Goal: Task Accomplishment & Management: Manage account settings

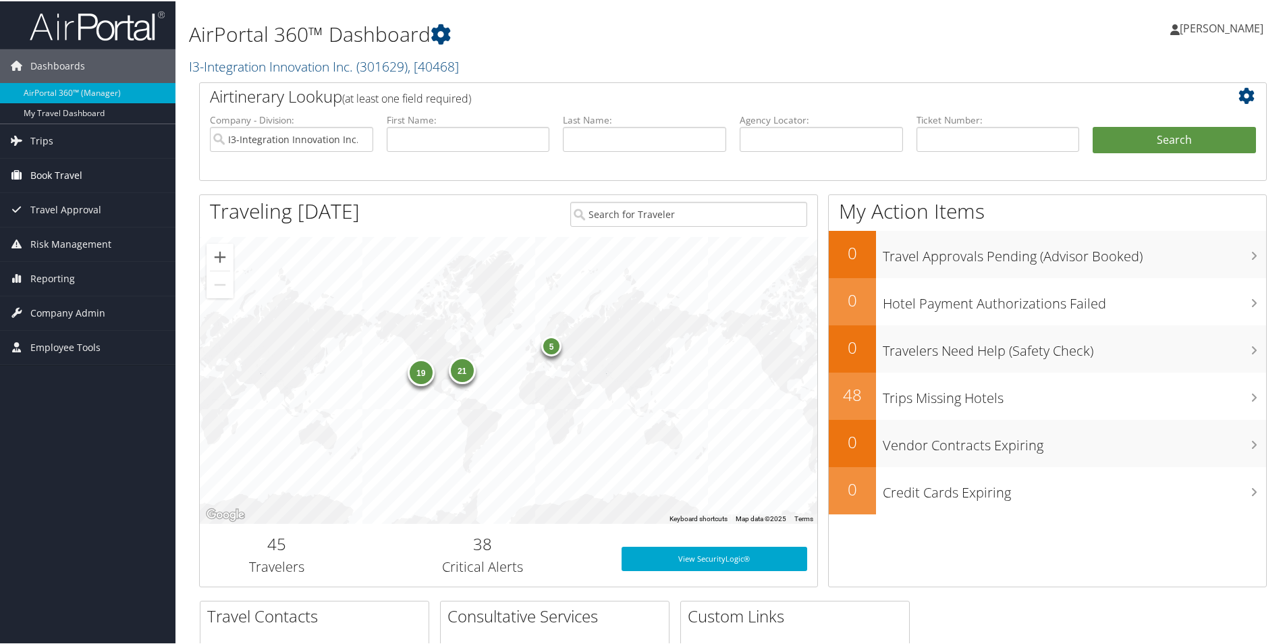
click at [71, 173] on span "Book Travel" at bounding box center [56, 174] width 52 height 34
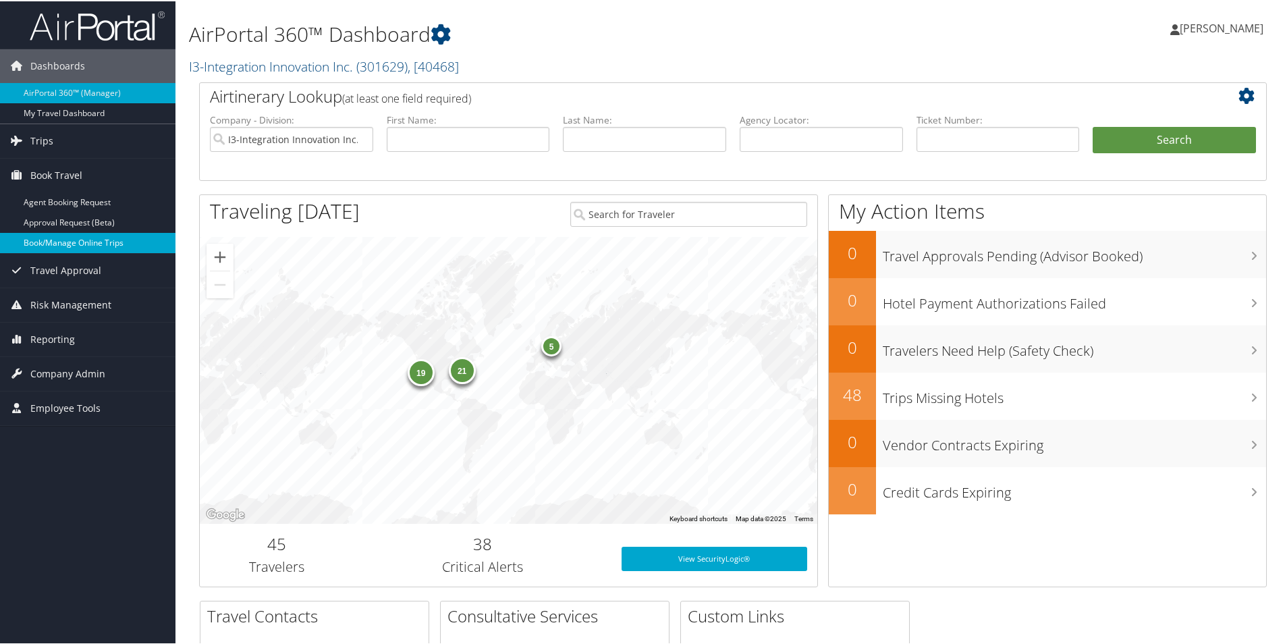
click at [103, 246] on link "Book/Manage Online Trips" at bounding box center [87, 241] width 175 height 20
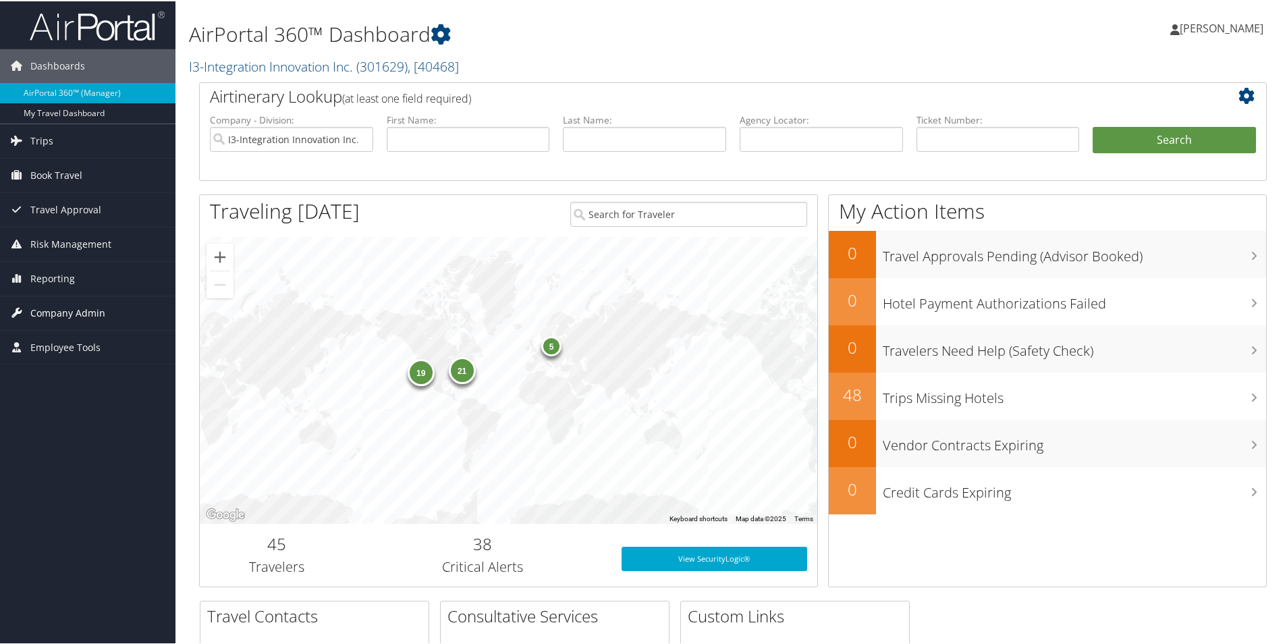
click at [39, 311] on span "Company Admin" at bounding box center [67, 312] width 75 height 34
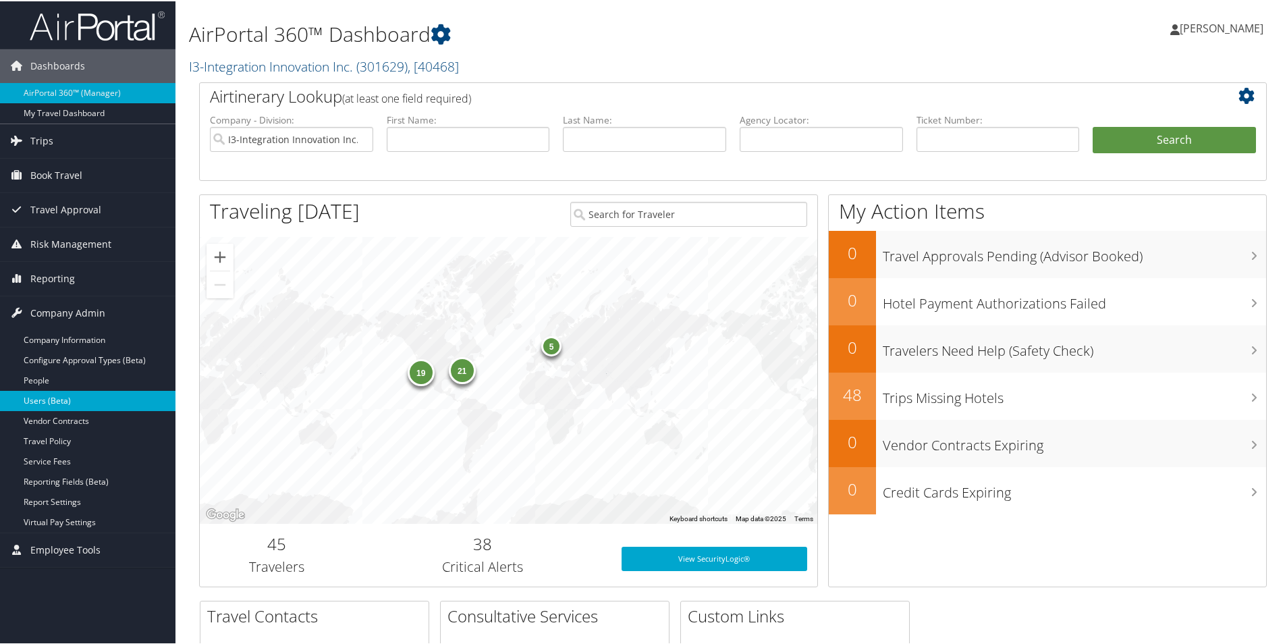
click at [69, 405] on link "Users (Beta)" at bounding box center [87, 399] width 175 height 20
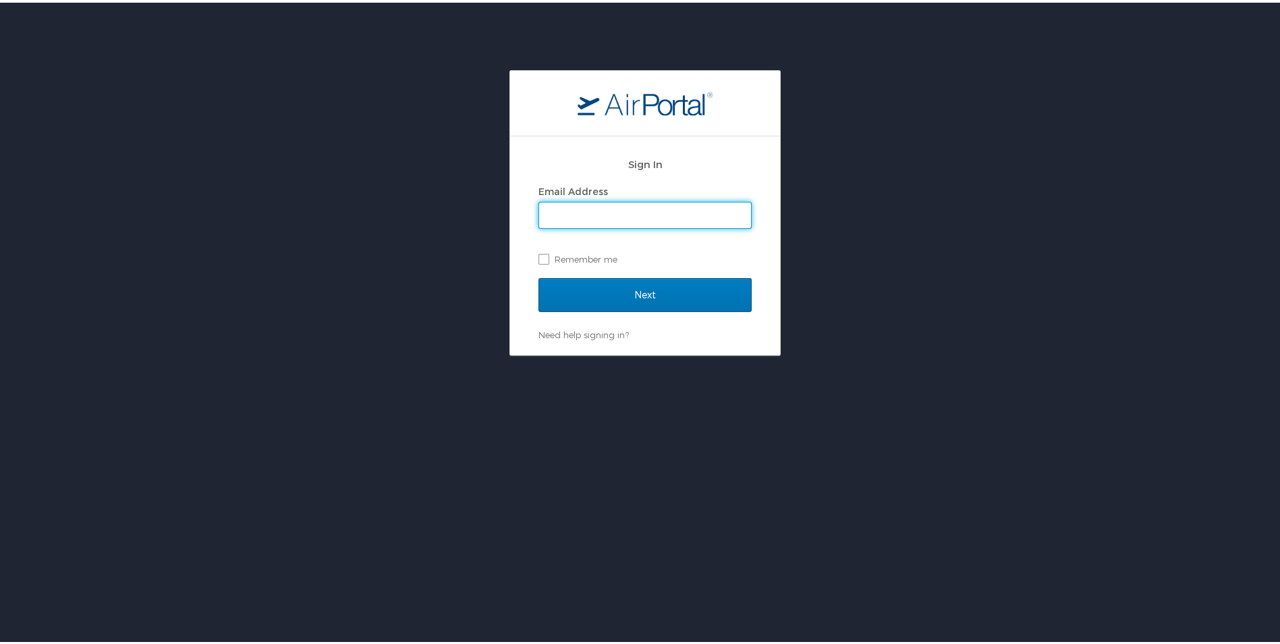
type input "naomi.smith@i3-corps.com"
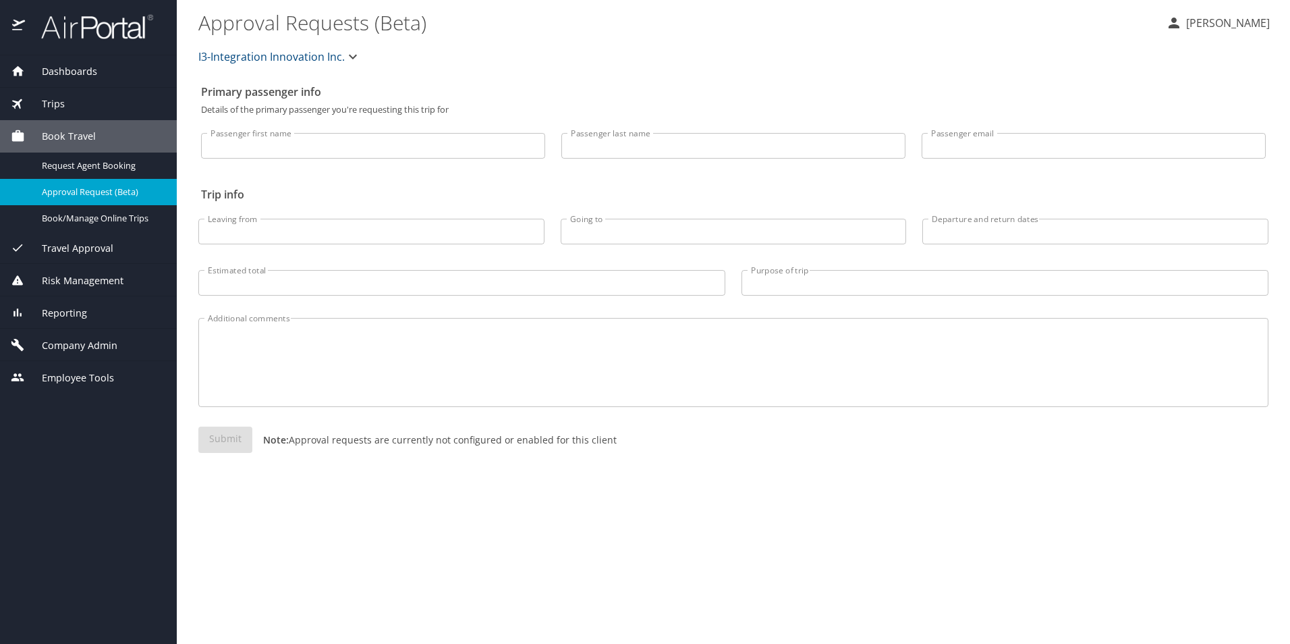
click at [69, 344] on span "Company Admin" at bounding box center [71, 345] width 92 height 15
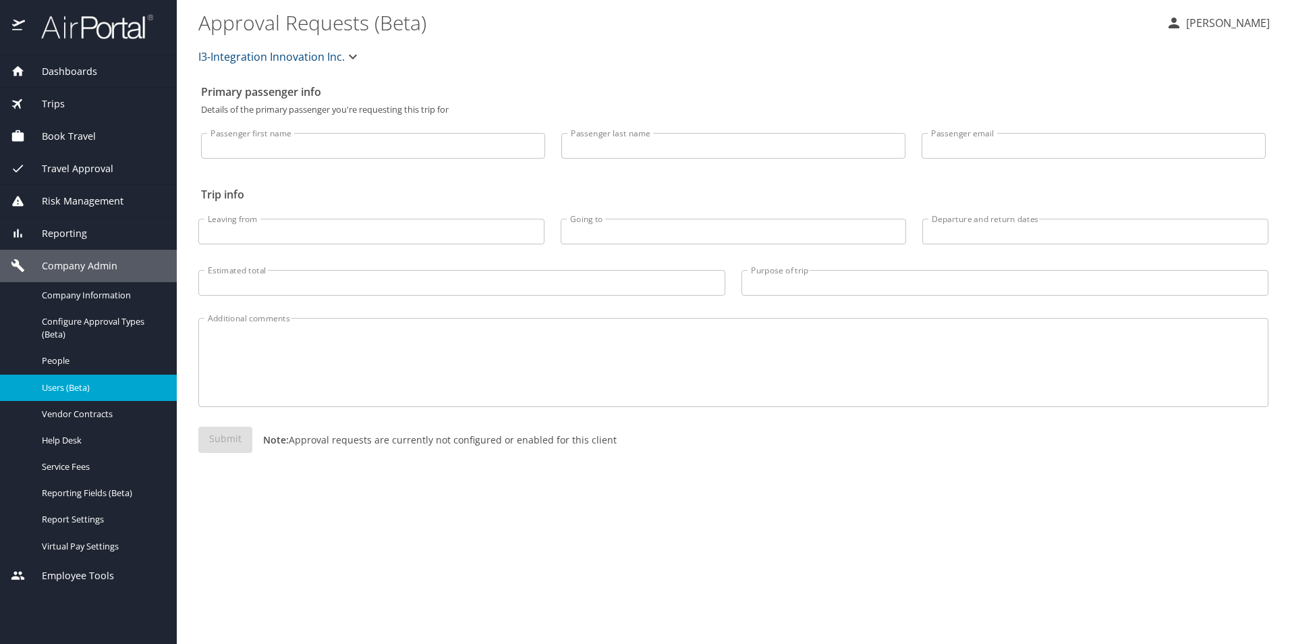
click at [92, 389] on span "Users (Beta)" at bounding box center [101, 387] width 119 height 13
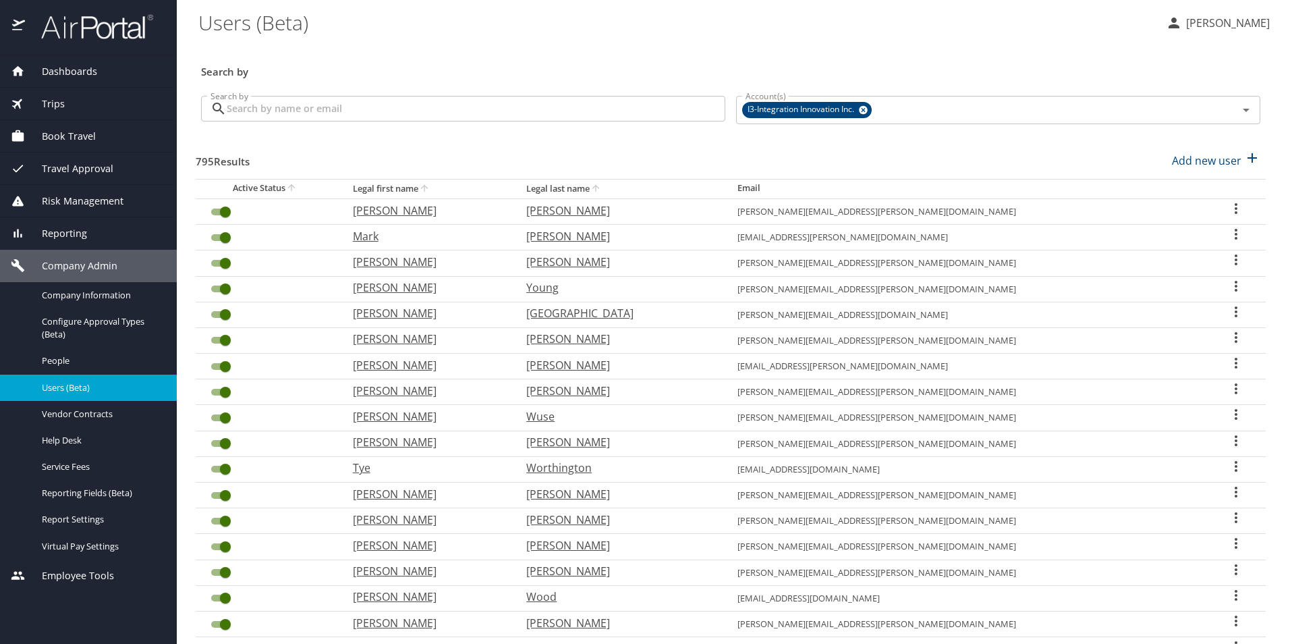
click at [339, 115] on input "Search by" at bounding box center [476, 109] width 499 height 26
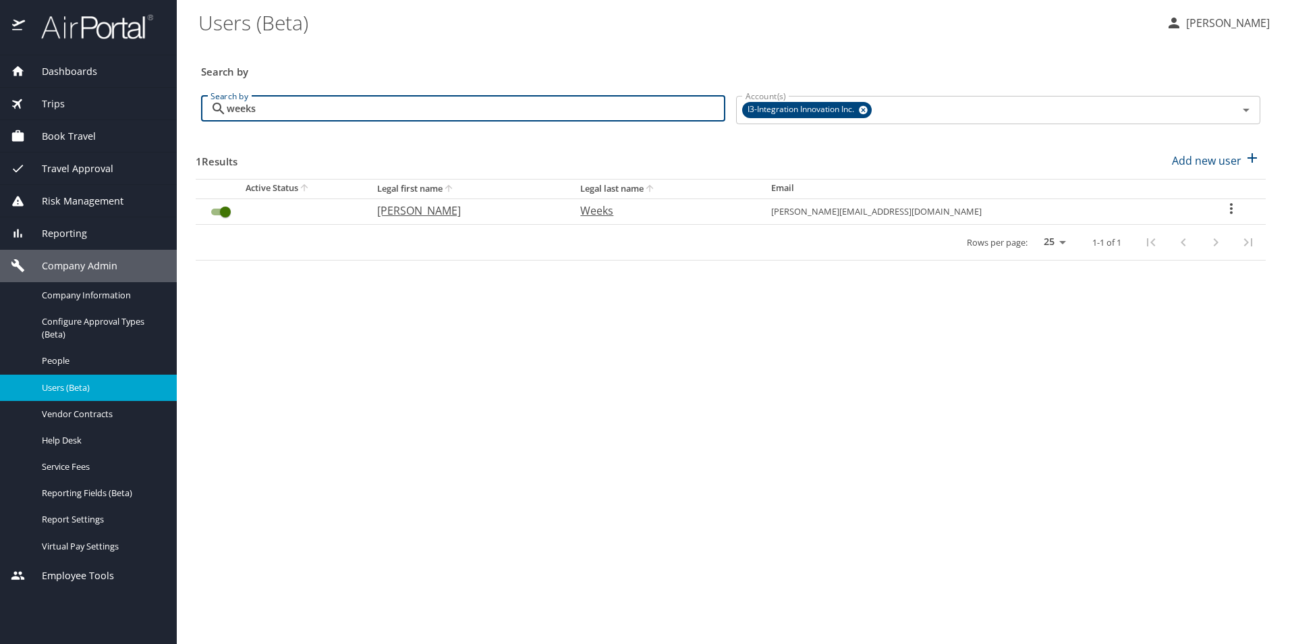
type input "weeks"
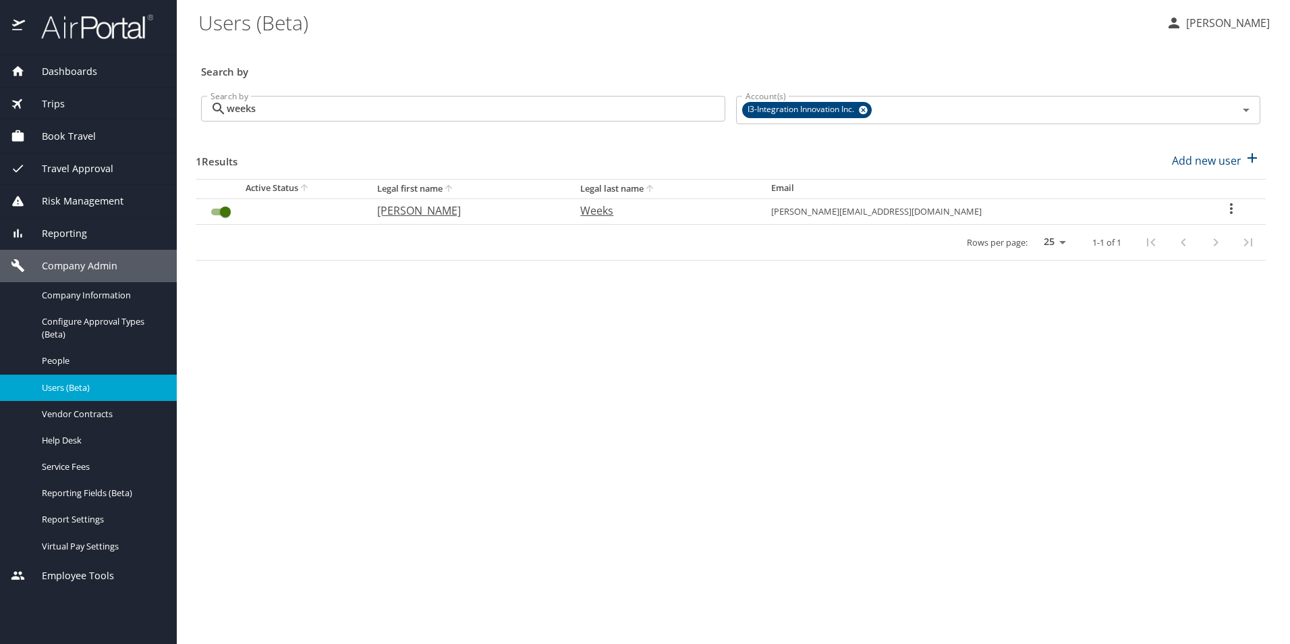
click at [1228, 209] on icon "User Search Table" at bounding box center [1232, 208] width 16 height 16
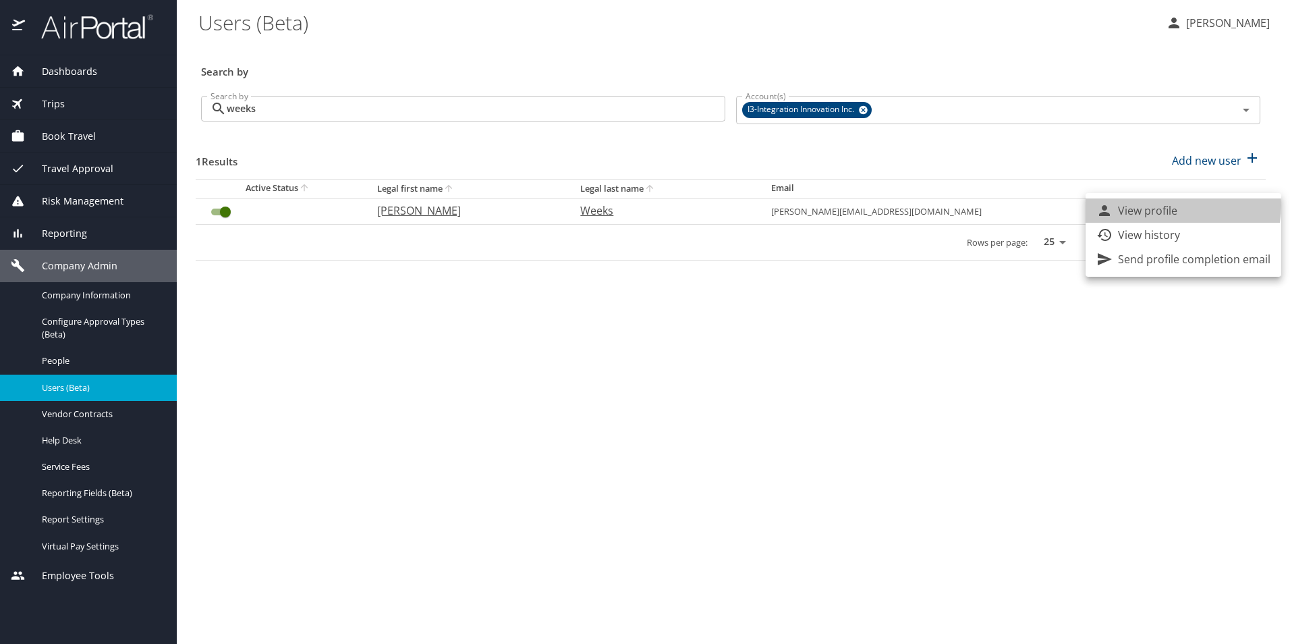
click at [1166, 205] on p "View profile" at bounding box center [1147, 210] width 59 height 16
select select "US"
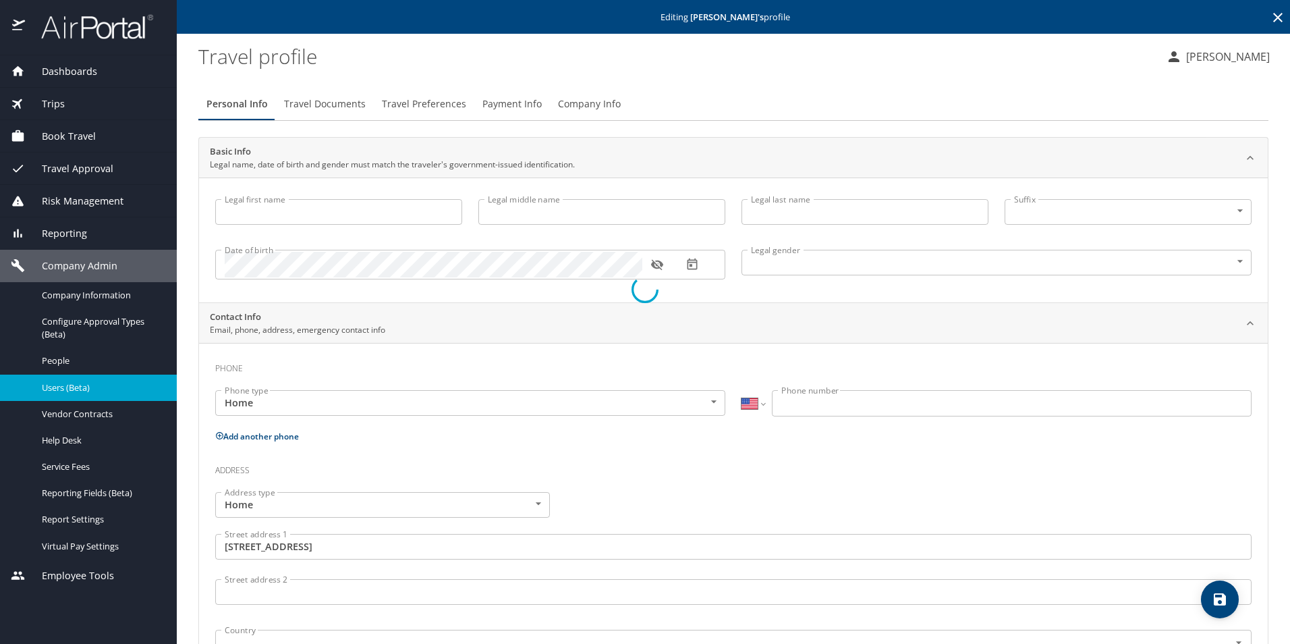
type input "[PERSON_NAME]"
type input "Weeks"
type input "[DEMOGRAPHIC_DATA]"
type input "[PERSON_NAME]"
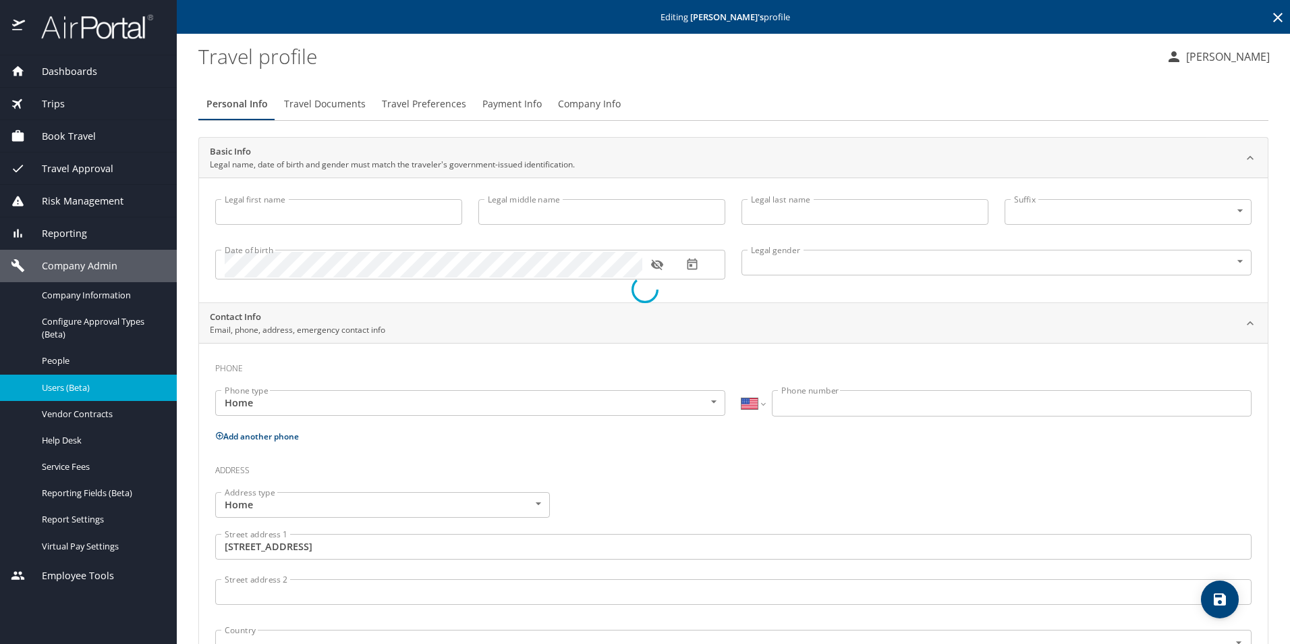
type input "Weeks"
type input "[PHONE_NUMBER]"
type input "[GEOGRAPHIC_DATA]"
type input "[US_STATE]"
type input "[GEOGRAPHIC_DATA]"
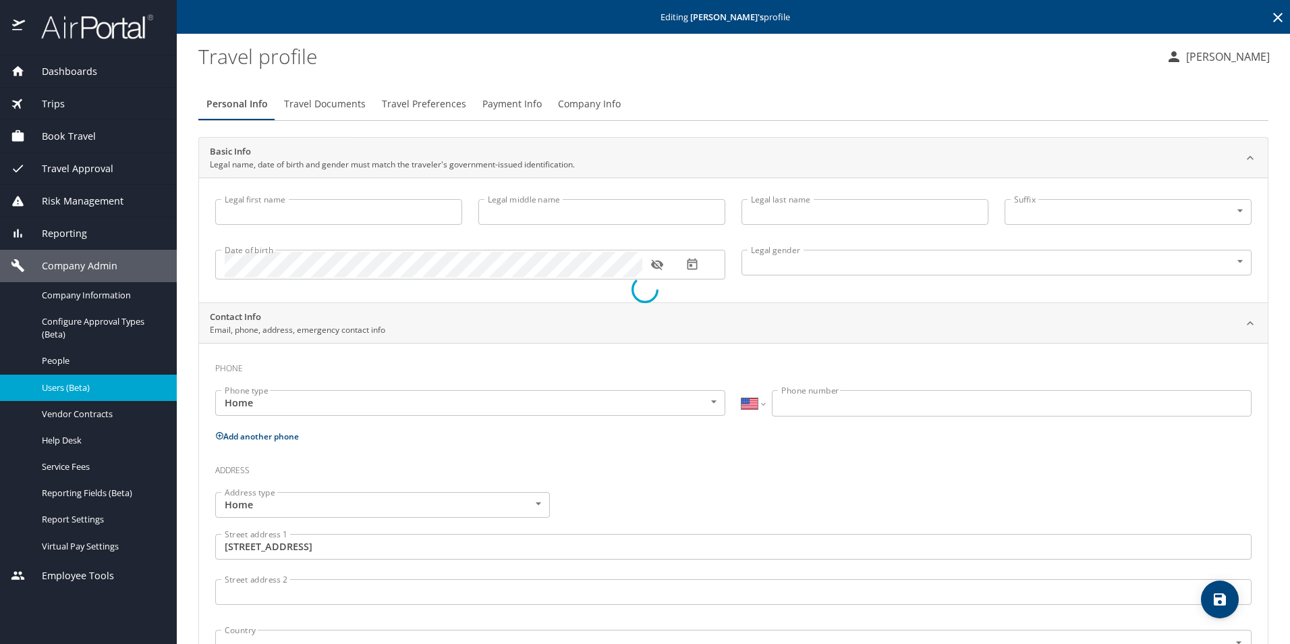
type input "[US_STATE]"
type input "[GEOGRAPHIC_DATA]"
type input "[US_STATE]"
select select "US"
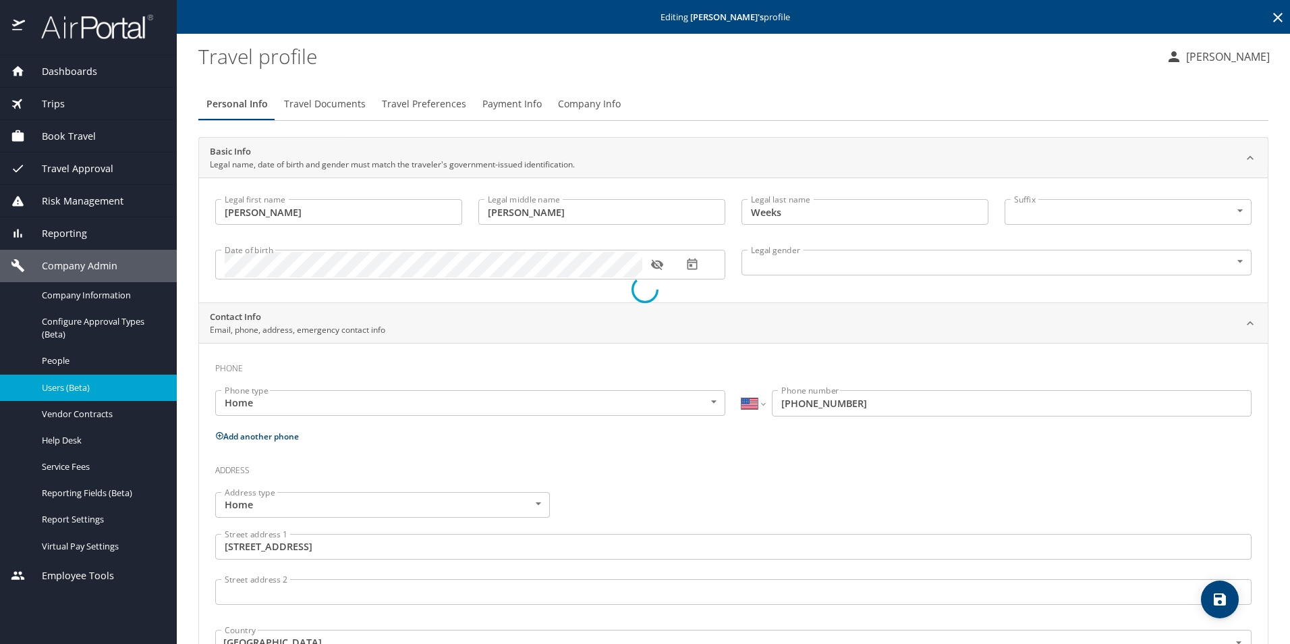
select select "US"
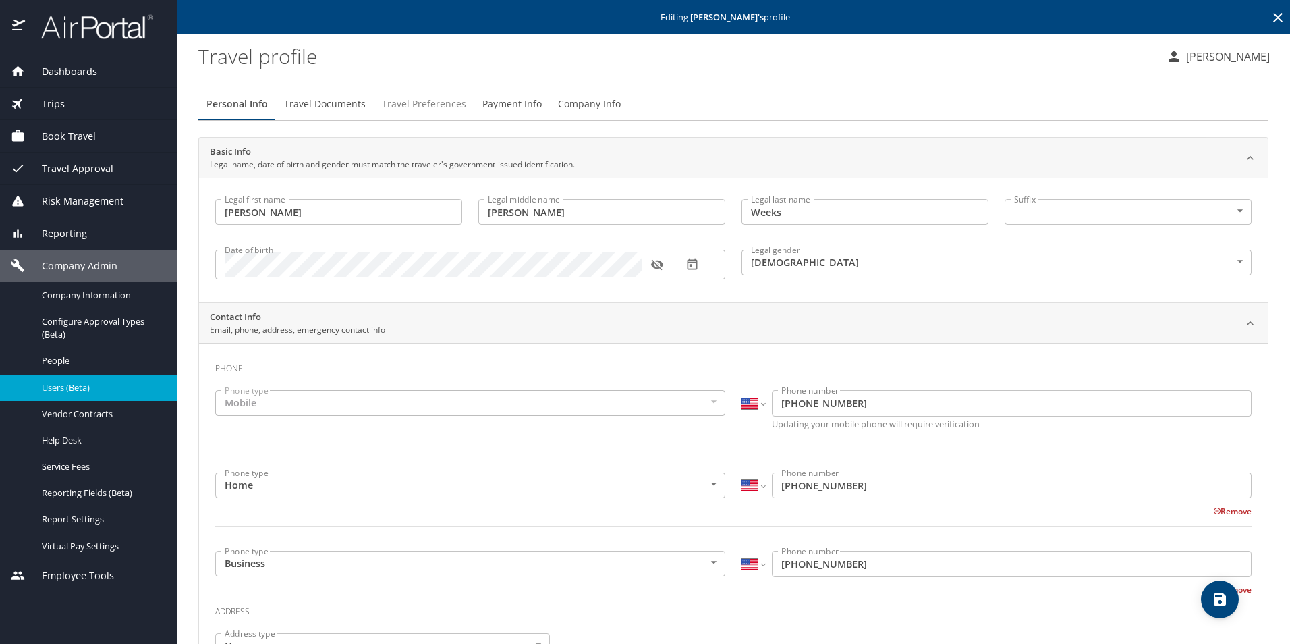
click at [435, 103] on span "Travel Preferences" at bounding box center [424, 104] width 84 height 17
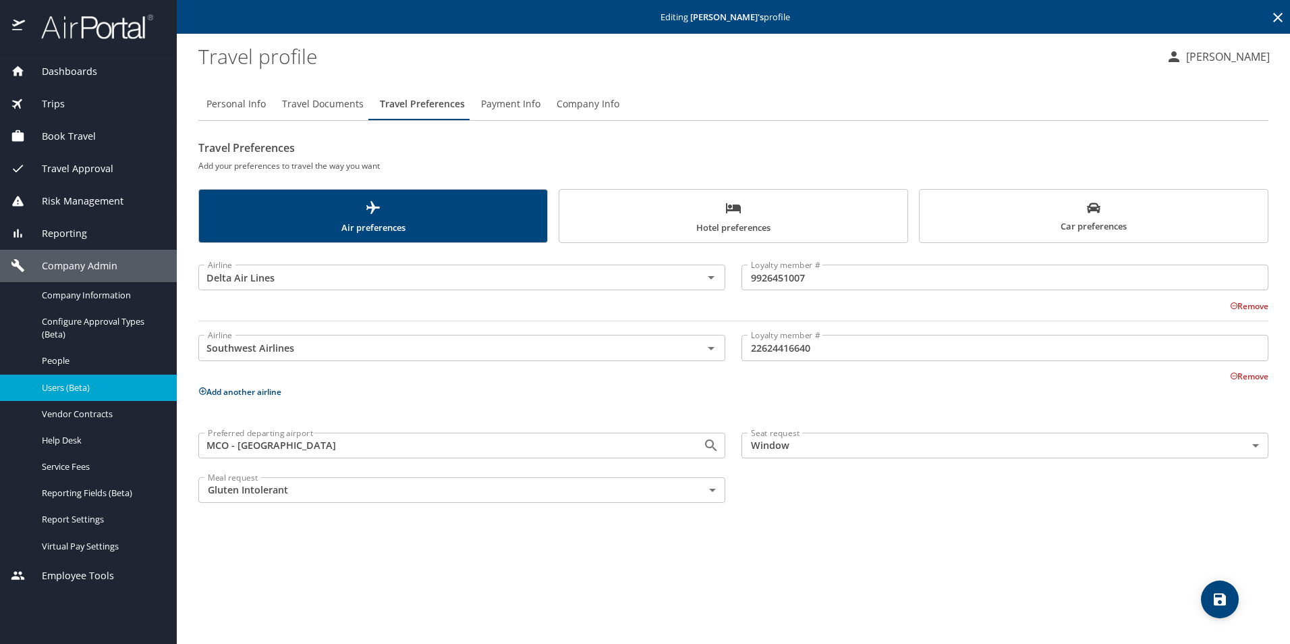
click at [821, 209] on span "Hotel preferences" at bounding box center [734, 218] width 332 height 36
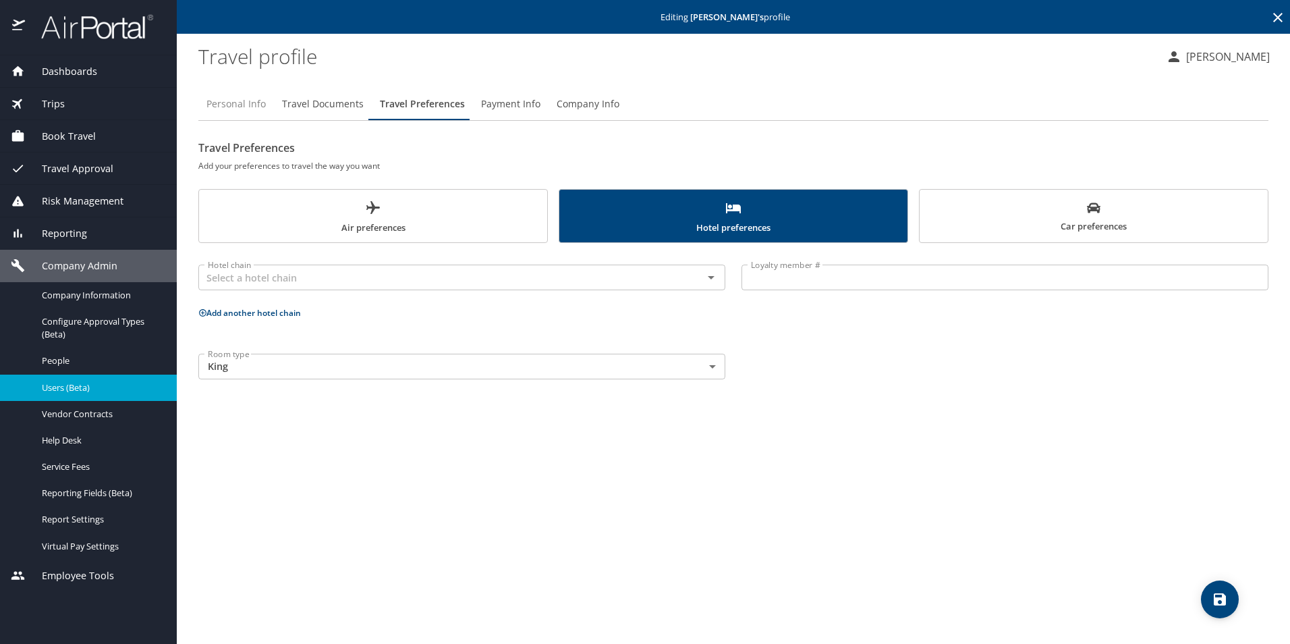
click at [245, 99] on span "Personal Info" at bounding box center [236, 104] width 59 height 17
select select "US"
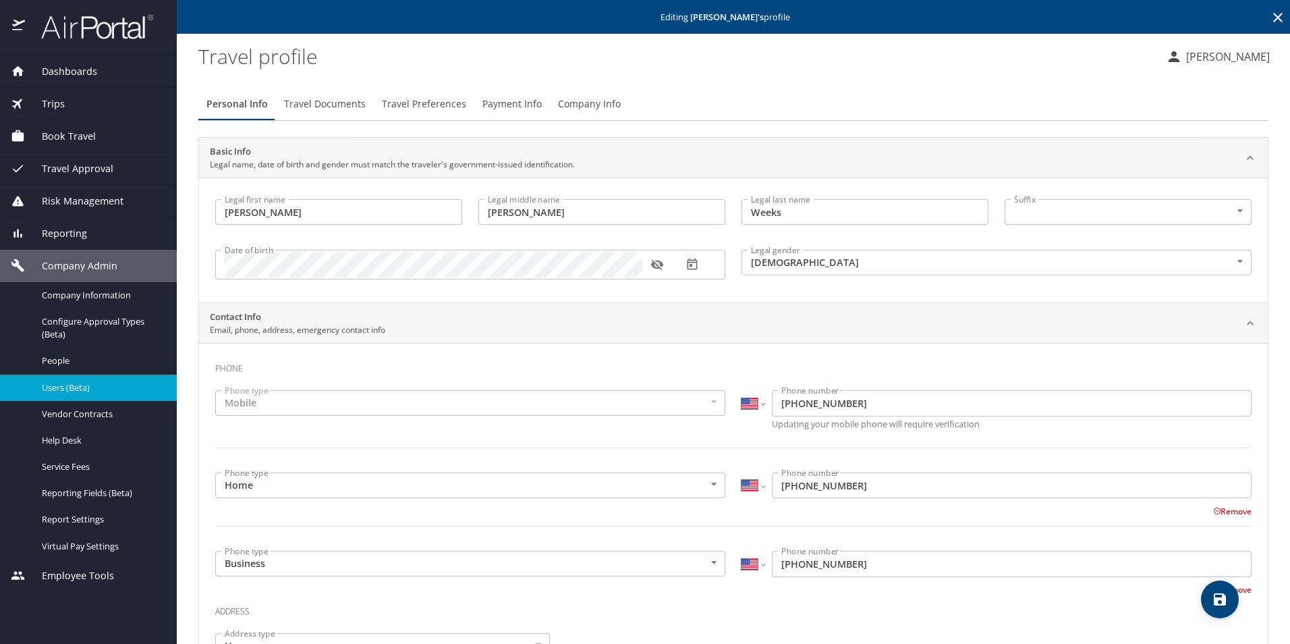
click at [1278, 13] on div "Editing [PERSON_NAME] 's profile" at bounding box center [734, 17] width 1114 height 34
click at [1271, 17] on icon at bounding box center [1278, 17] width 16 height 16
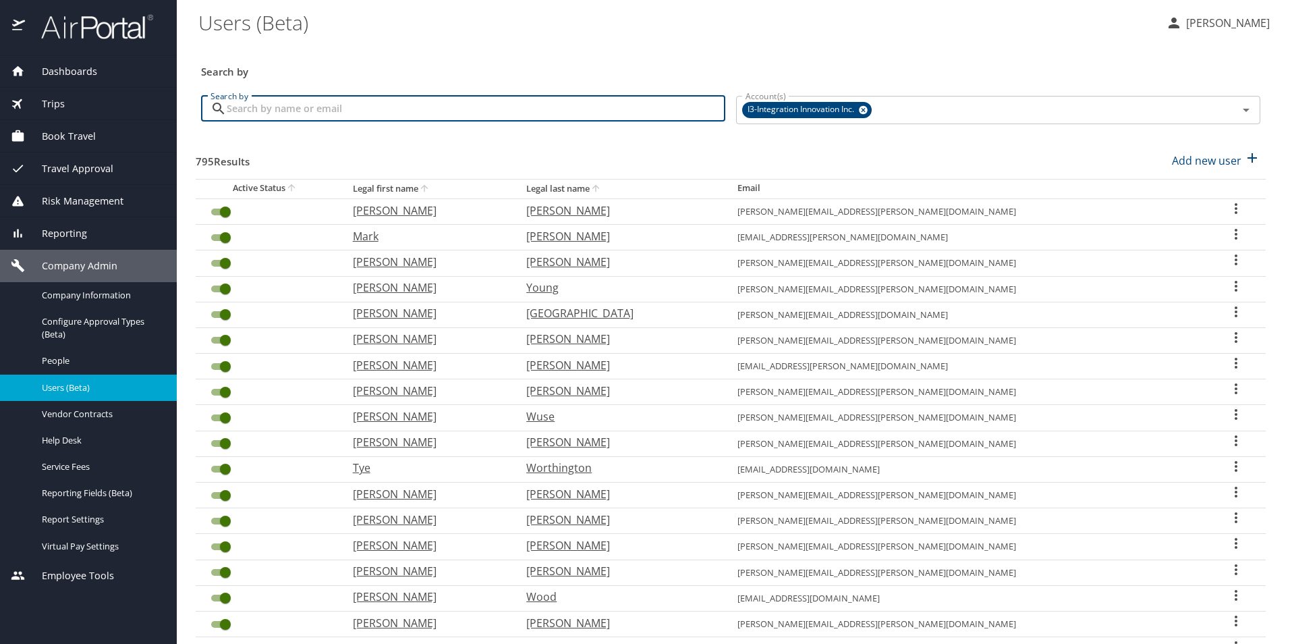
click at [582, 109] on input "Search by" at bounding box center [476, 109] width 499 height 26
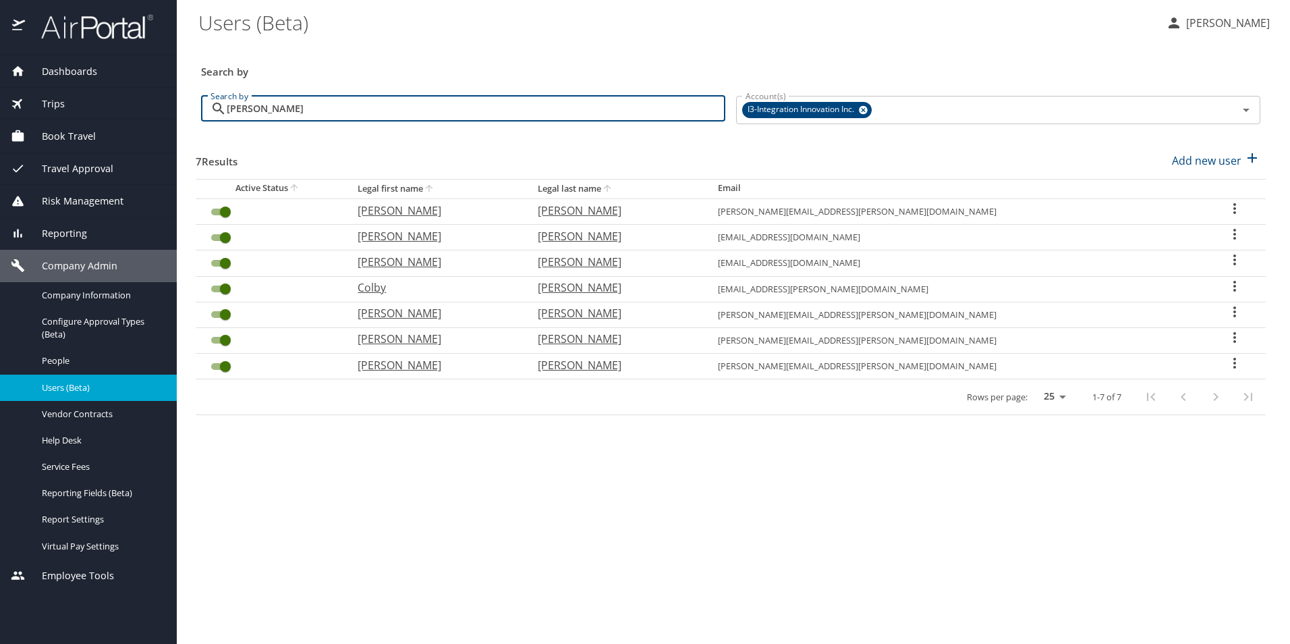
type input "[PERSON_NAME]"
click at [1227, 235] on icon "User Search Table" at bounding box center [1235, 234] width 16 height 16
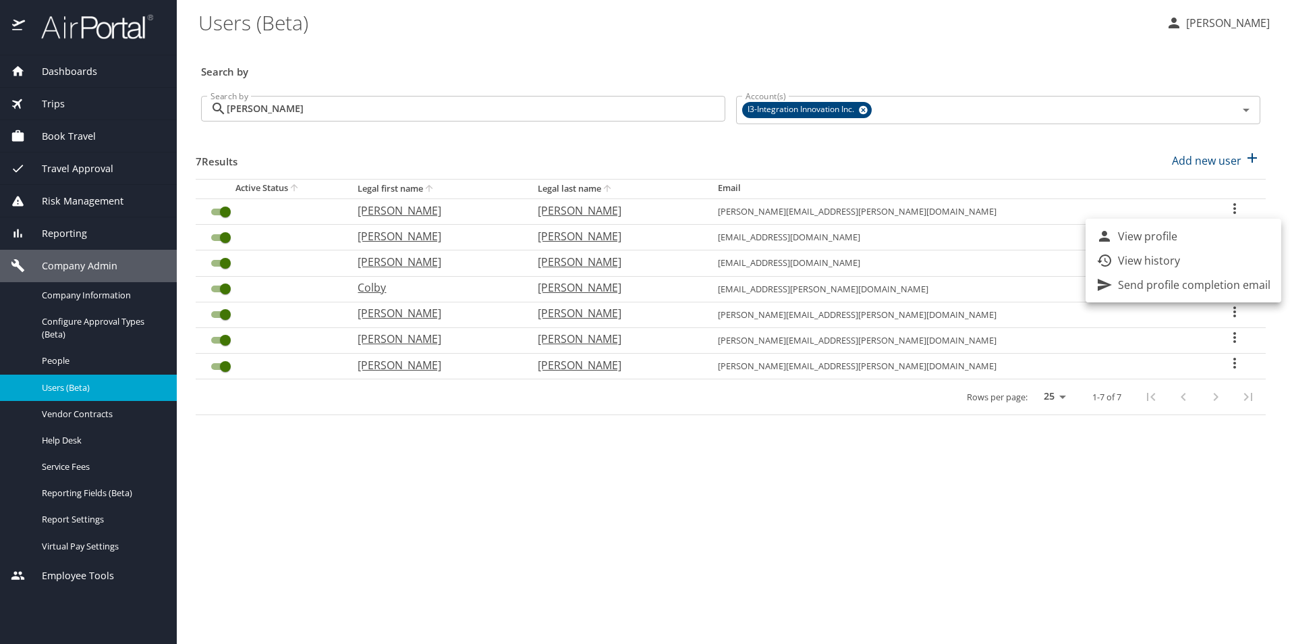
click at [1150, 240] on p "View profile" at bounding box center [1147, 236] width 59 height 16
select select "US"
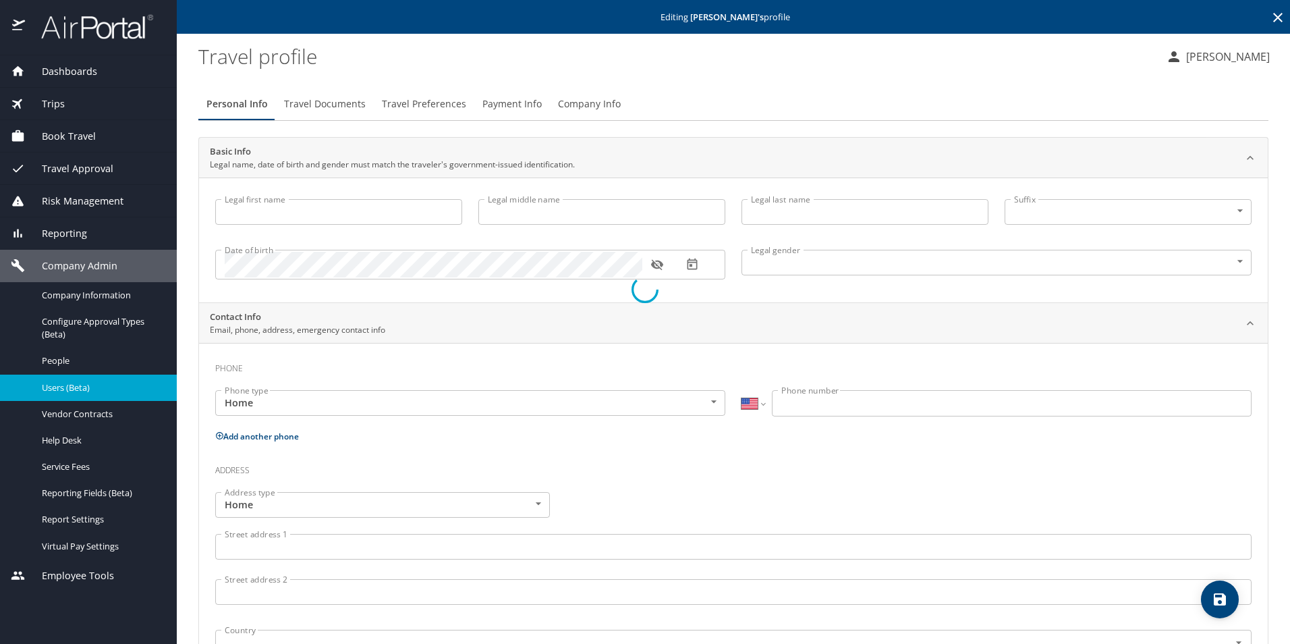
type input "[PERSON_NAME]"
type input "[DEMOGRAPHIC_DATA]"
select select "US"
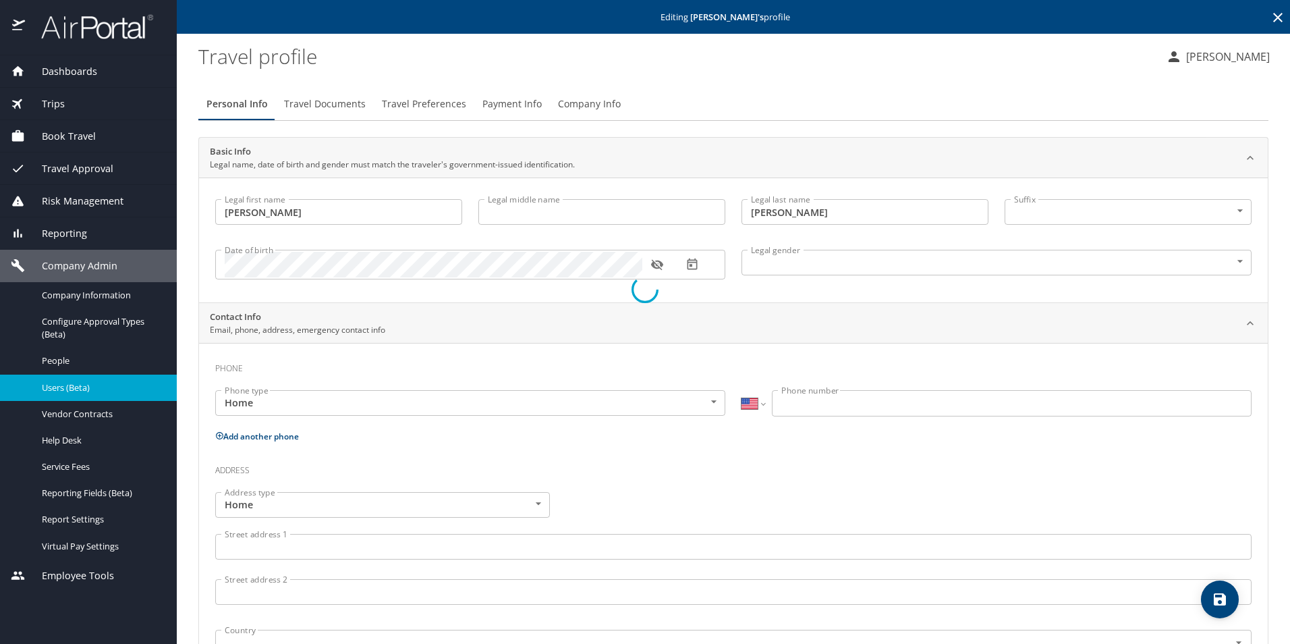
select select "US"
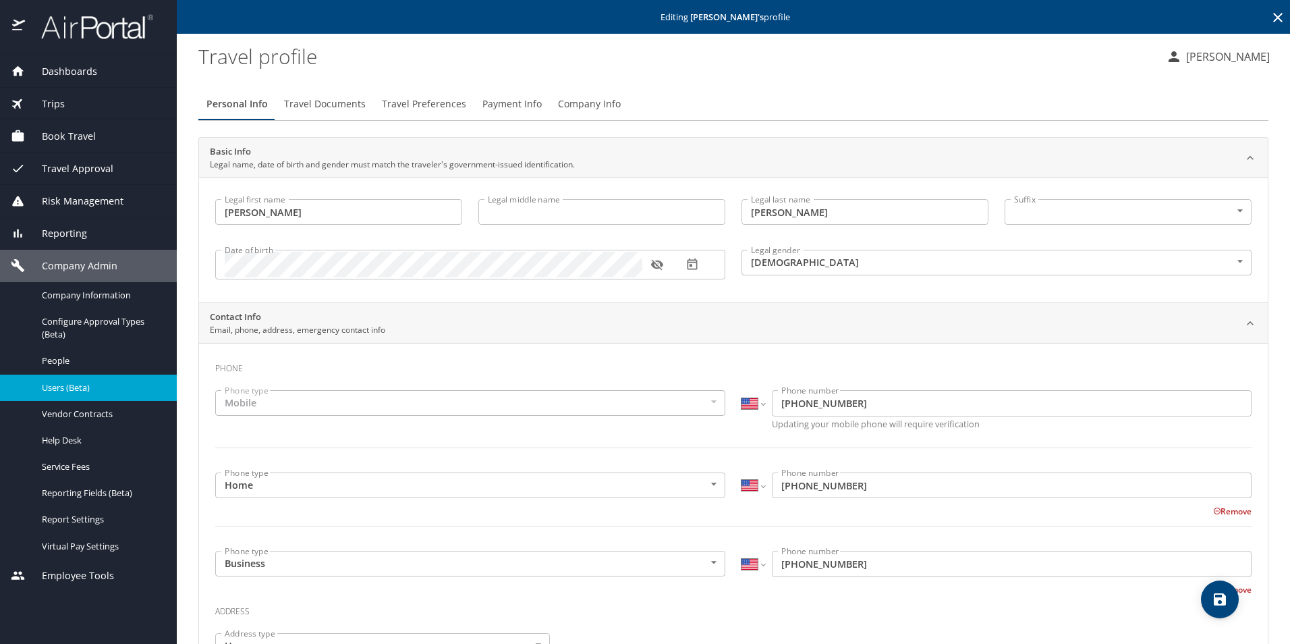
click at [1270, 13] on icon at bounding box center [1278, 17] width 16 height 16
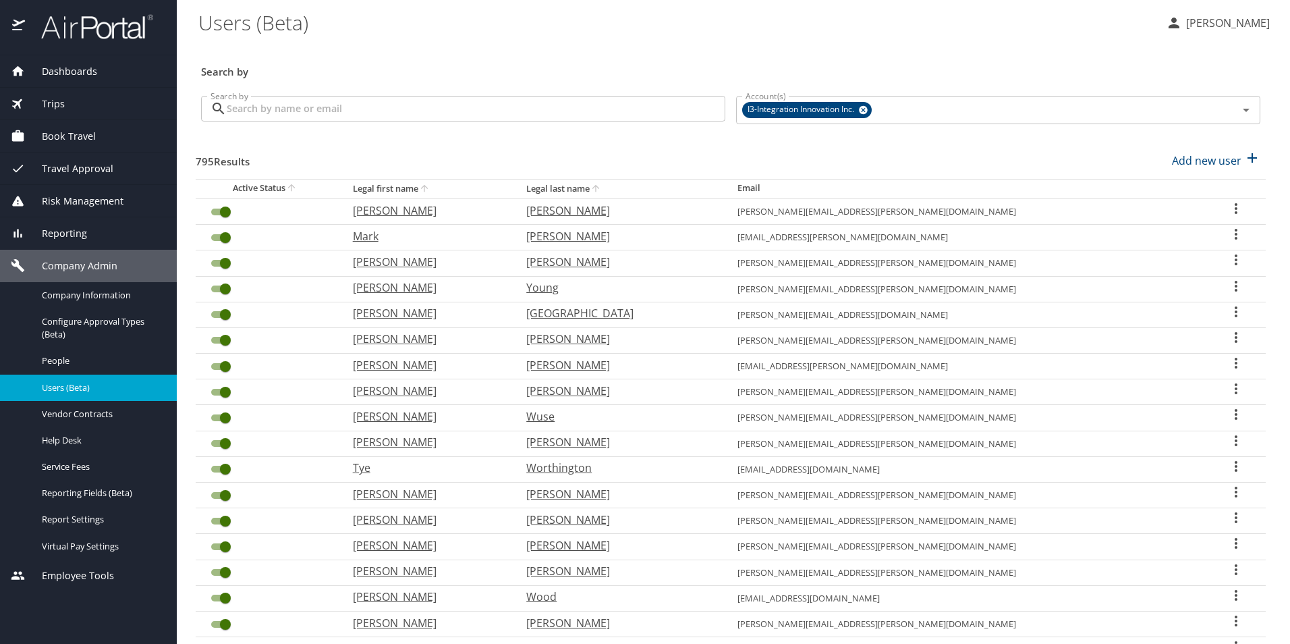
click at [493, 111] on input "Search by" at bounding box center [476, 109] width 499 height 26
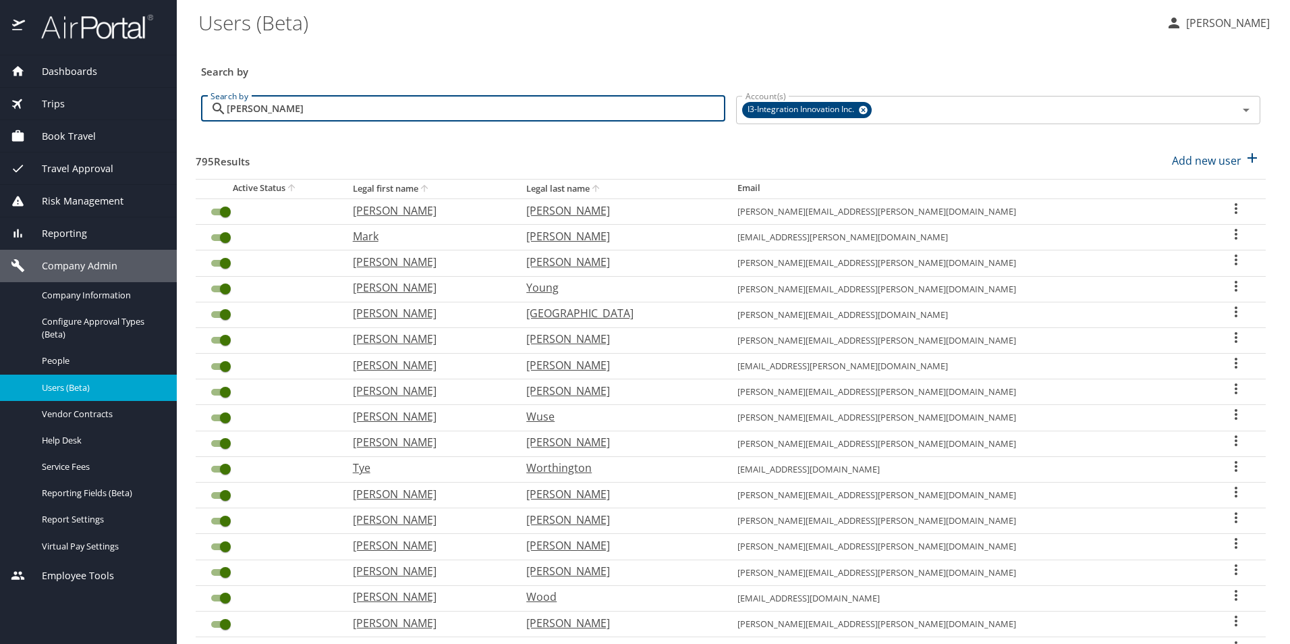
type input "[PERSON_NAME]"
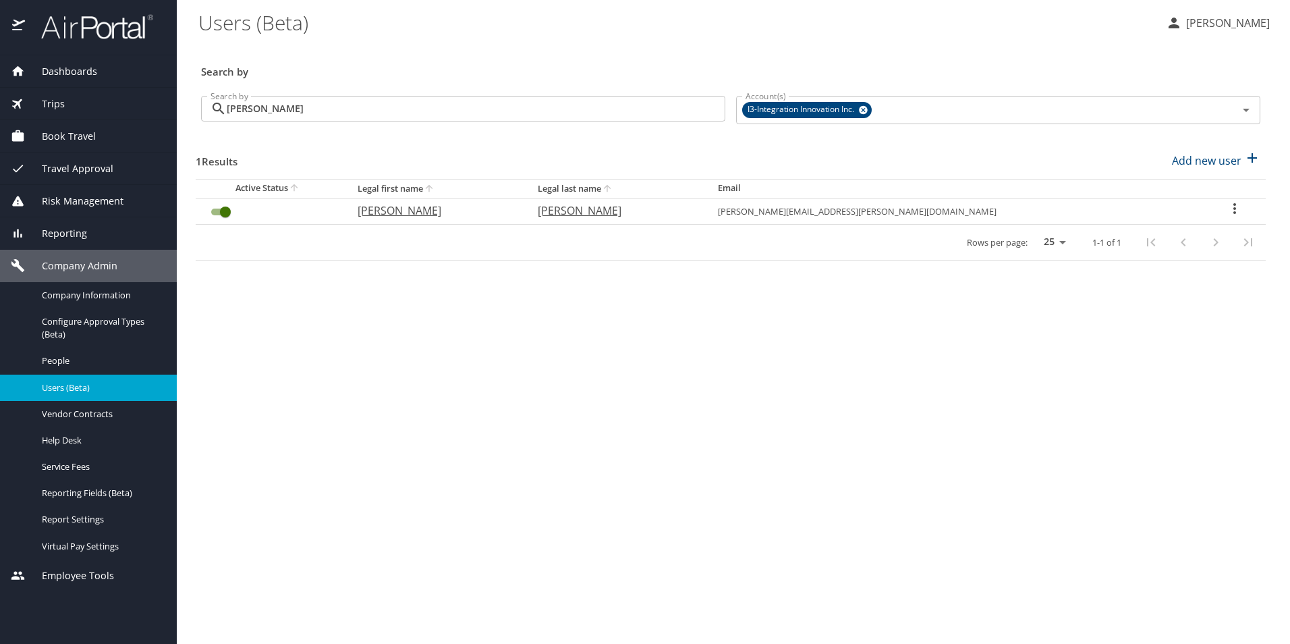
click at [1227, 207] on icon "User Search Table" at bounding box center [1235, 208] width 16 height 16
click at [1159, 208] on p "View profile" at bounding box center [1147, 210] width 59 height 16
select select "US"
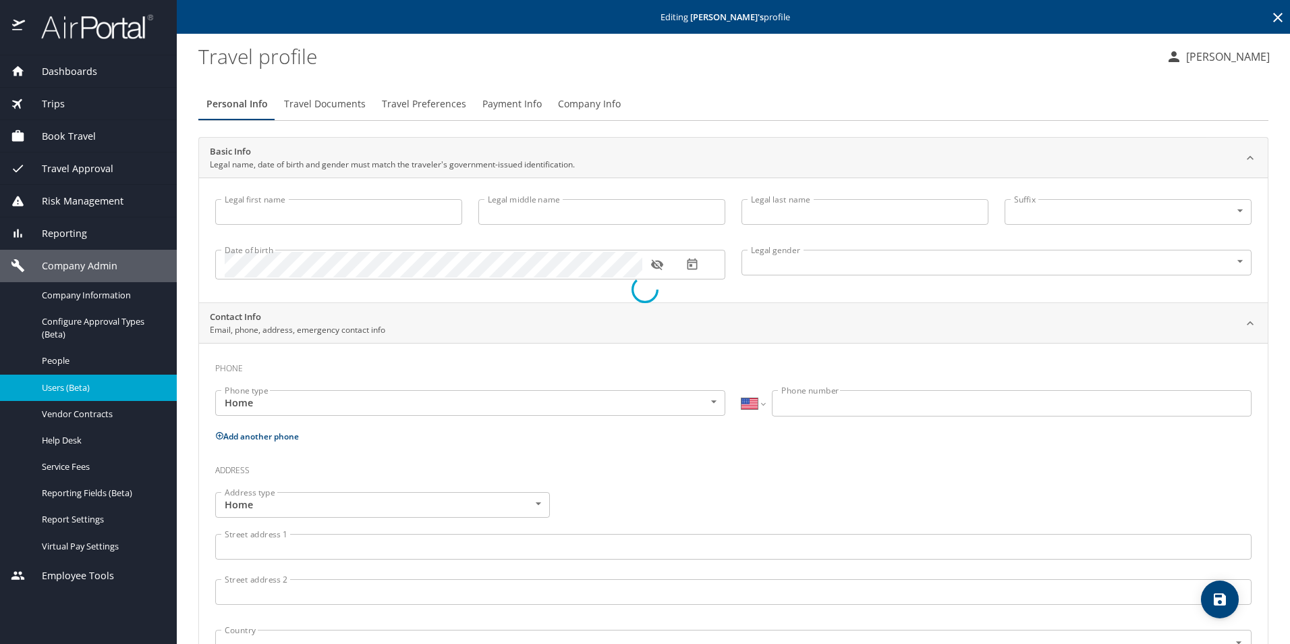
type input "[PERSON_NAME]"
type input "[DEMOGRAPHIC_DATA]"
select select "US"
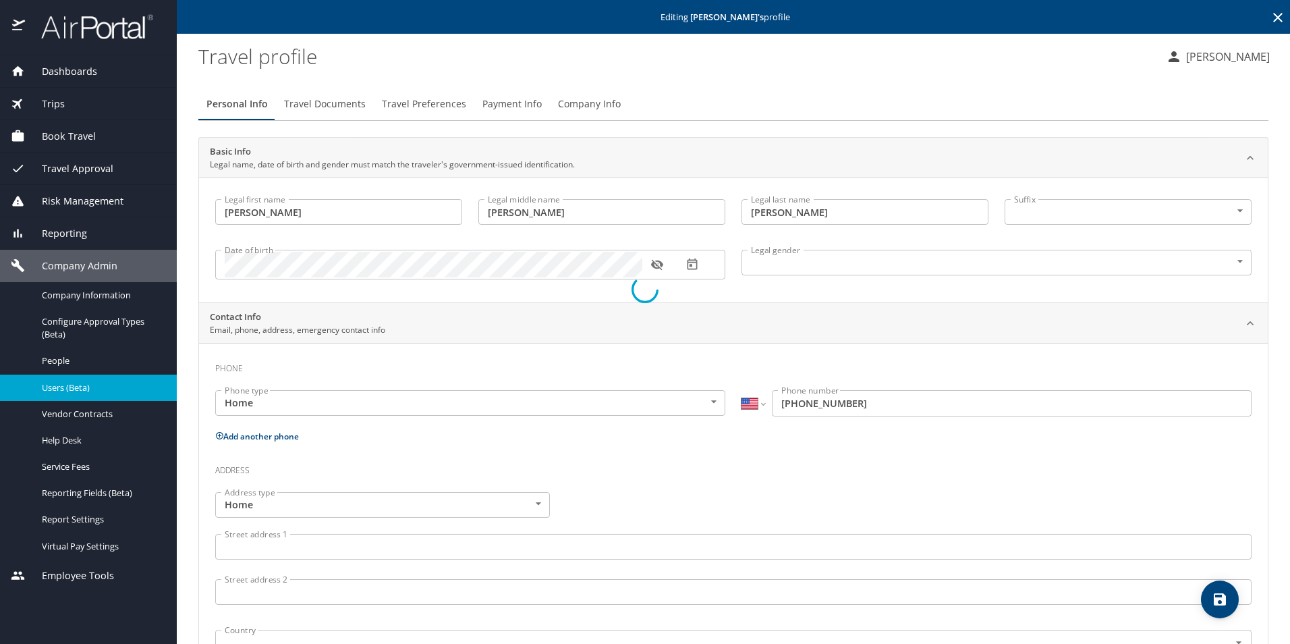
select select "US"
select select "UG"
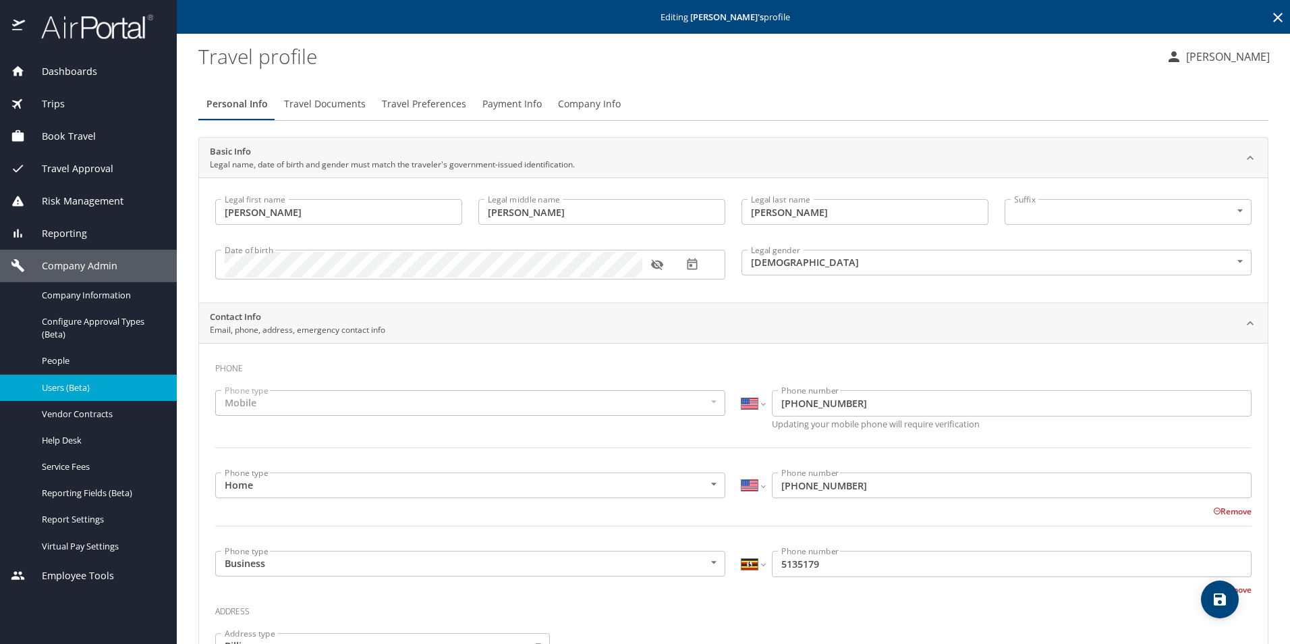
click at [1274, 16] on icon at bounding box center [1278, 17] width 9 height 9
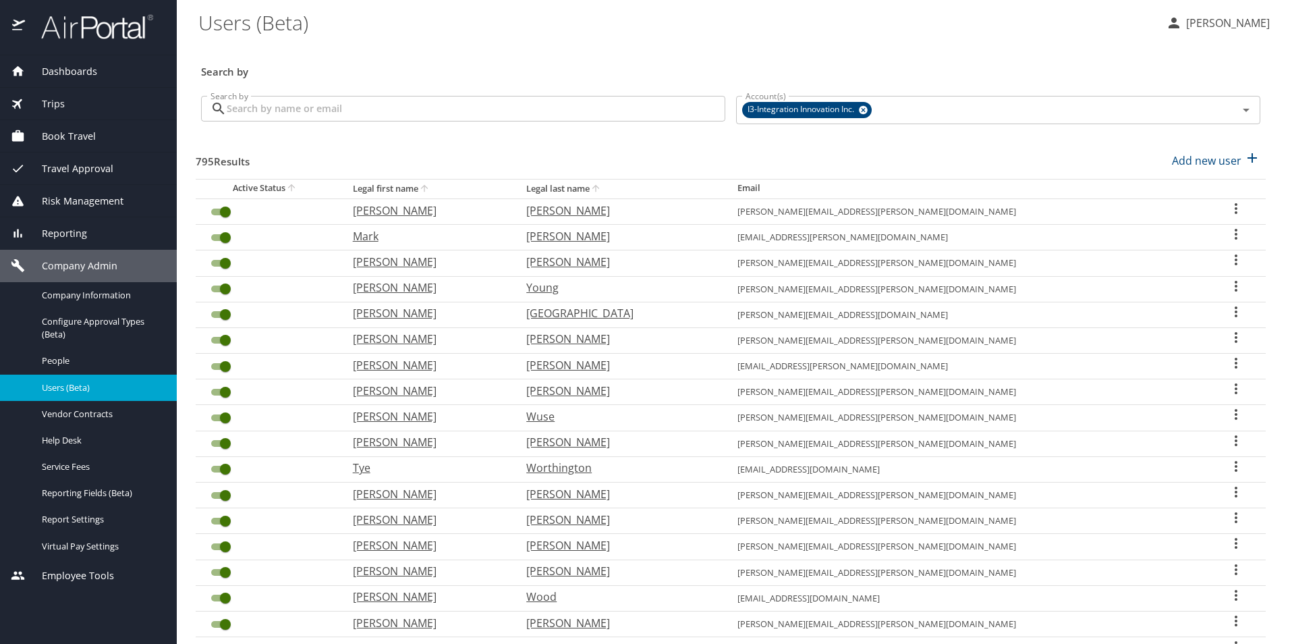
click at [364, 114] on input "Search by" at bounding box center [476, 109] width 499 height 26
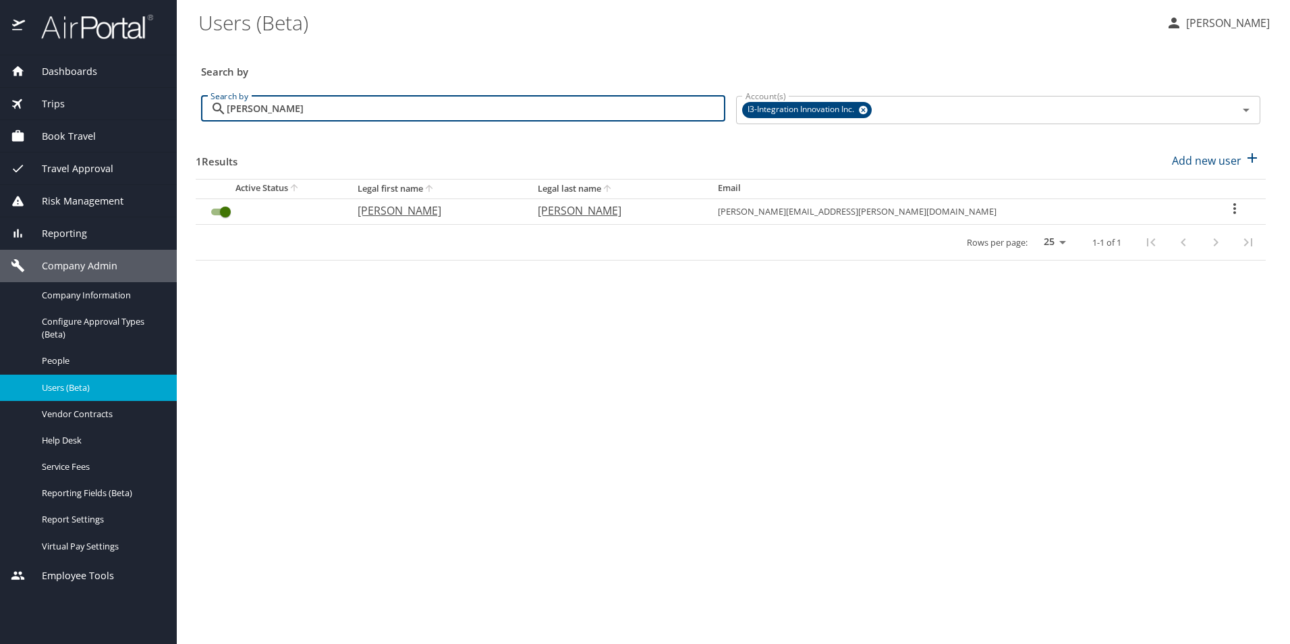
type input "[PERSON_NAME]"
click at [1227, 210] on icon "User Search Table" at bounding box center [1235, 208] width 16 height 16
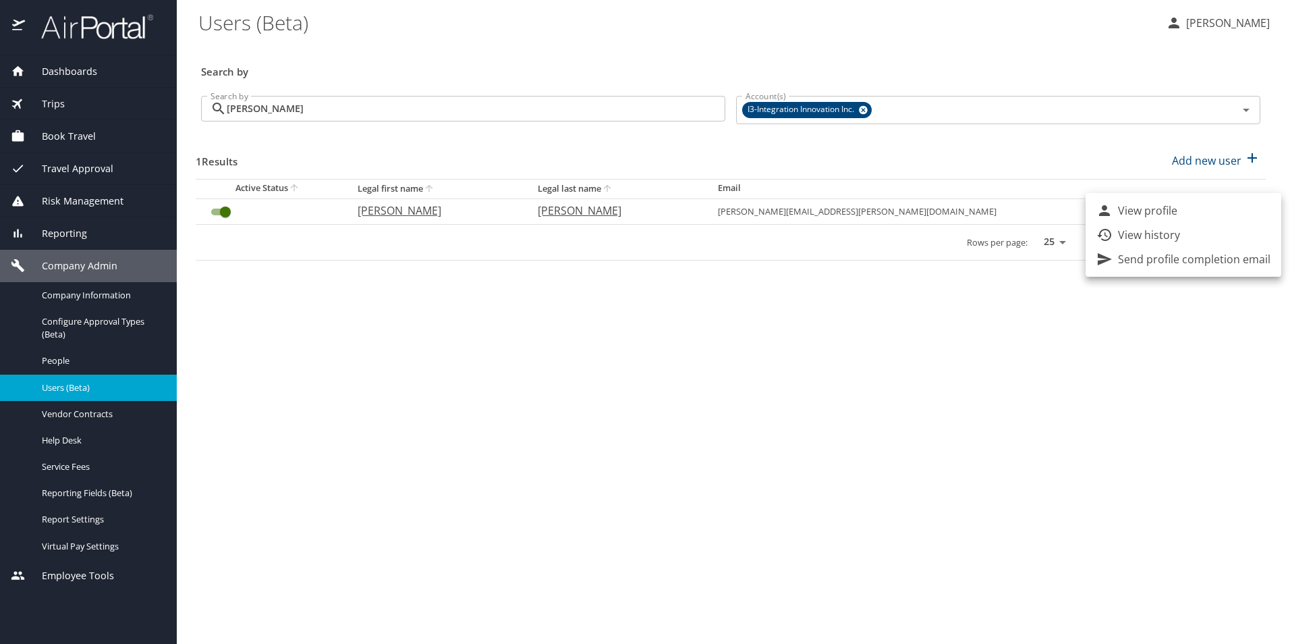
click at [1162, 211] on p "View profile" at bounding box center [1147, 210] width 59 height 16
select select "US"
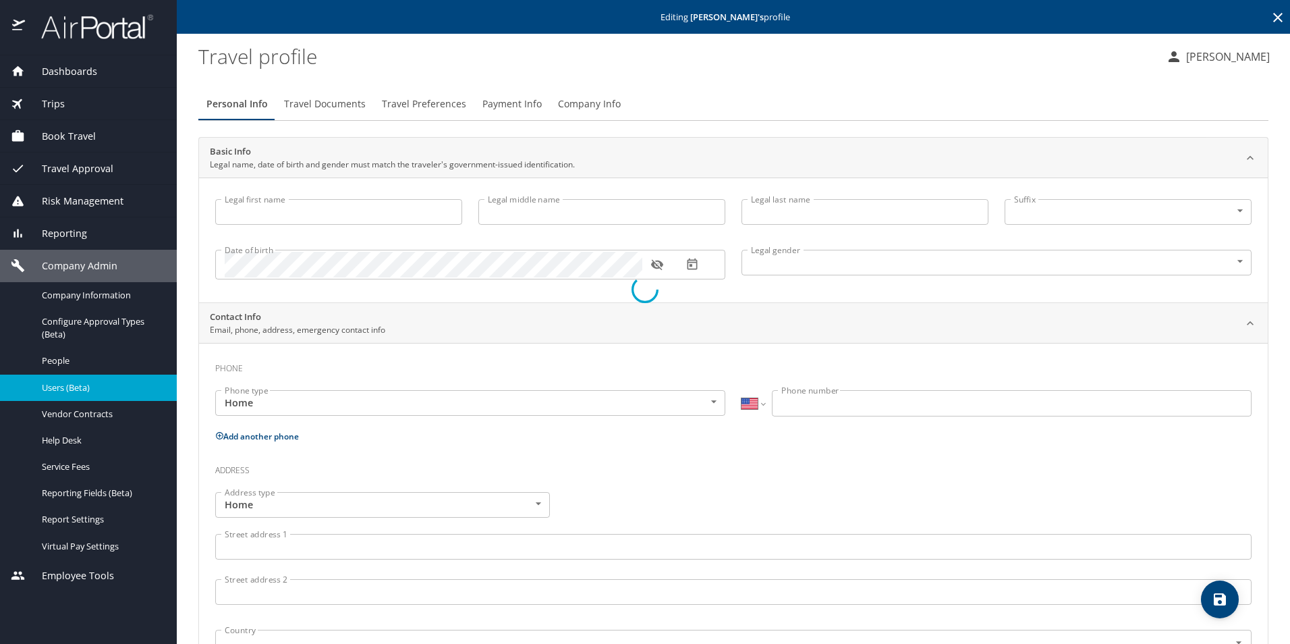
type input "[PERSON_NAME]"
type input "Nova"
type input "[PERSON_NAME]"
type input "[DEMOGRAPHIC_DATA]"
type input "[PERSON_NAME]"
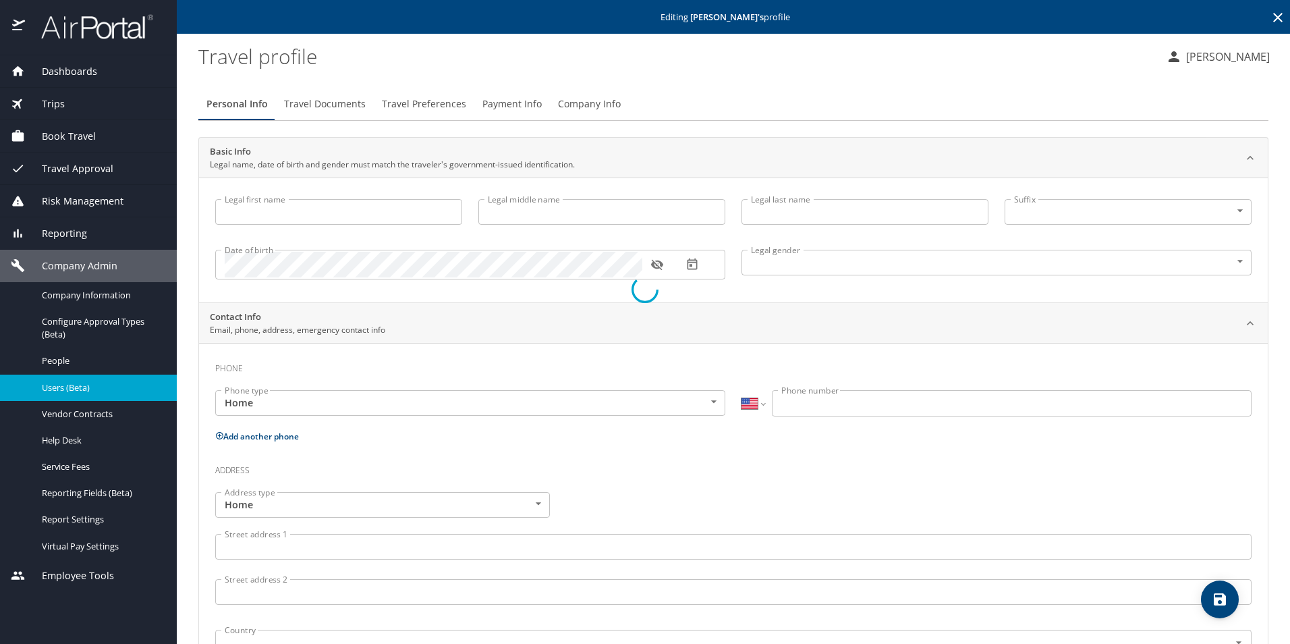
type input "[PERSON_NAME]"
select select "BE"
type input "013 75 05 50"
select select "US"
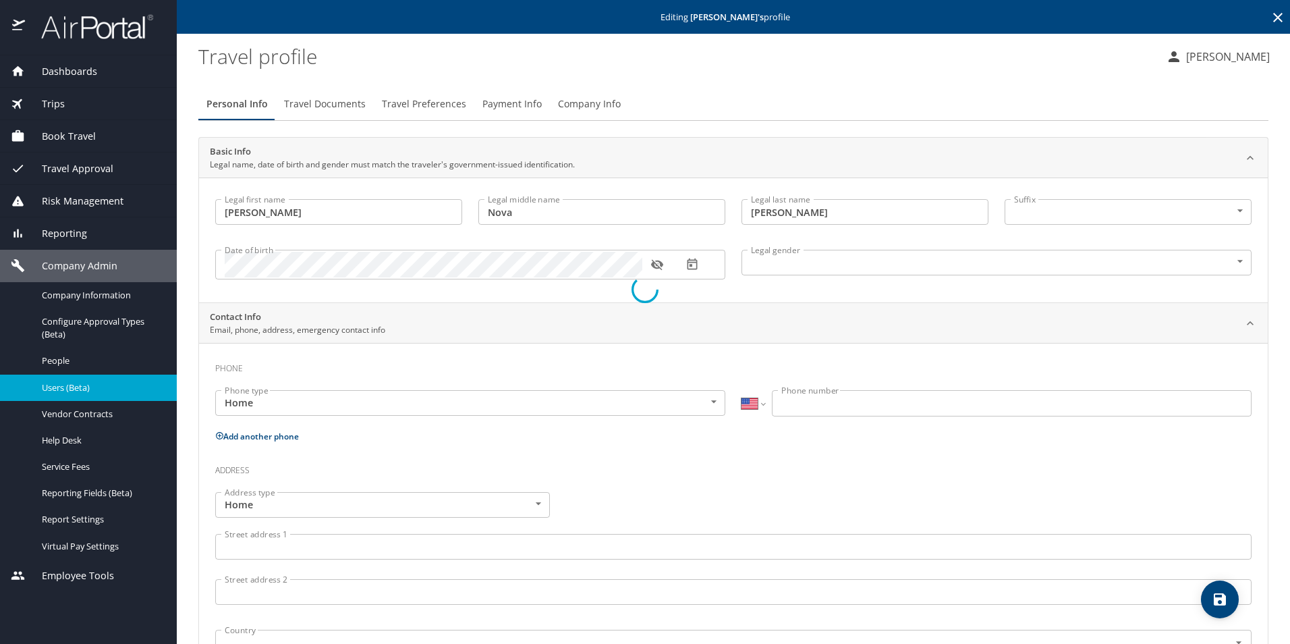
select select "US"
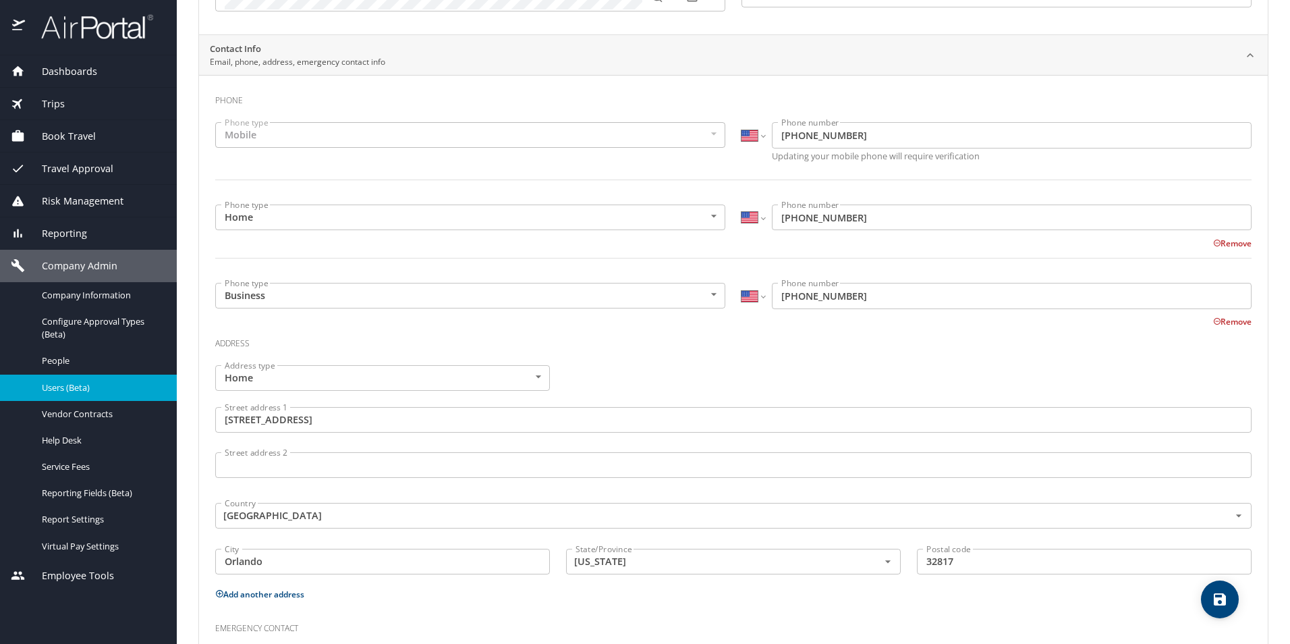
scroll to position [270, 0]
